Goal: Transaction & Acquisition: Obtain resource

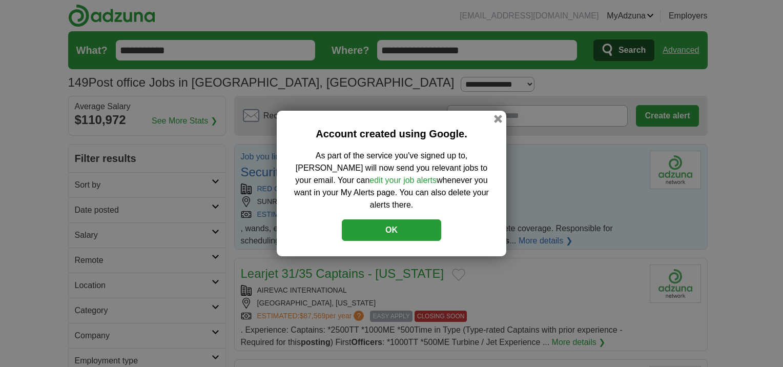
click at [389, 221] on button "OK" at bounding box center [391, 230] width 99 height 22
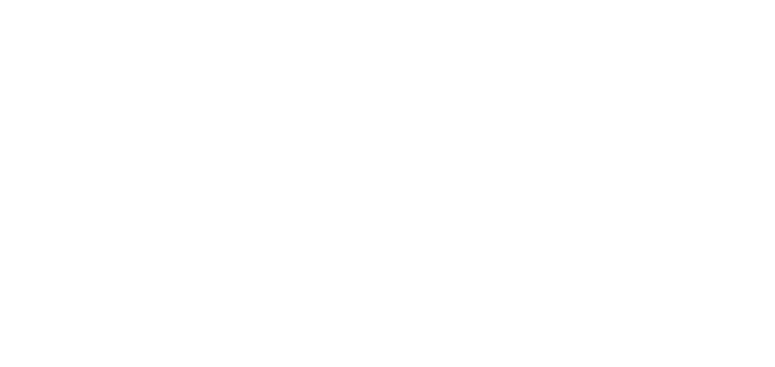
scroll to position [1422, 0]
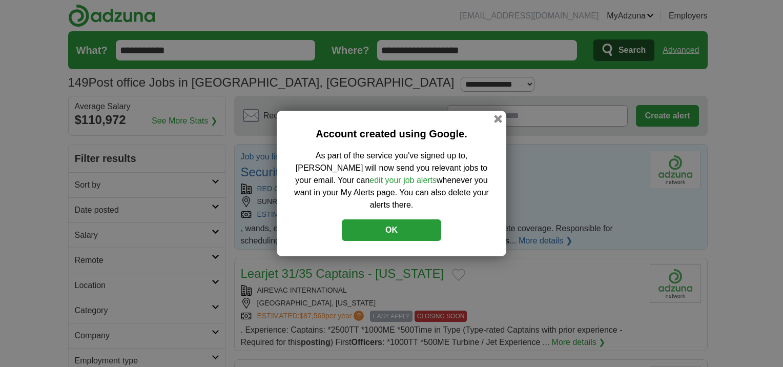
click at [392, 220] on button "OK" at bounding box center [391, 230] width 99 height 22
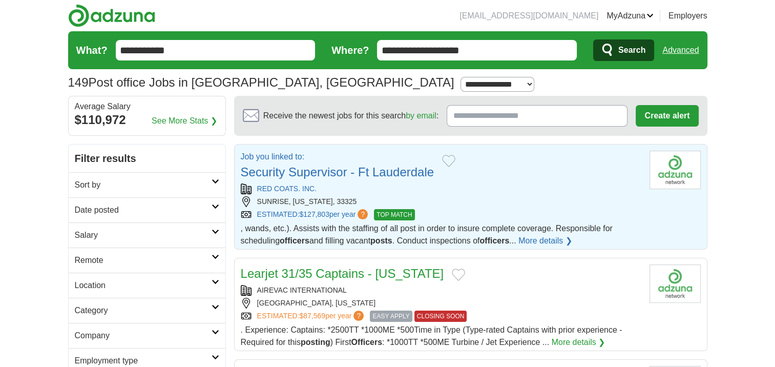
click at [305, 172] on link "Security Supervisor - Ft Lauderdale" at bounding box center [338, 172] width 194 height 14
